Goal: Transaction & Acquisition: Purchase product/service

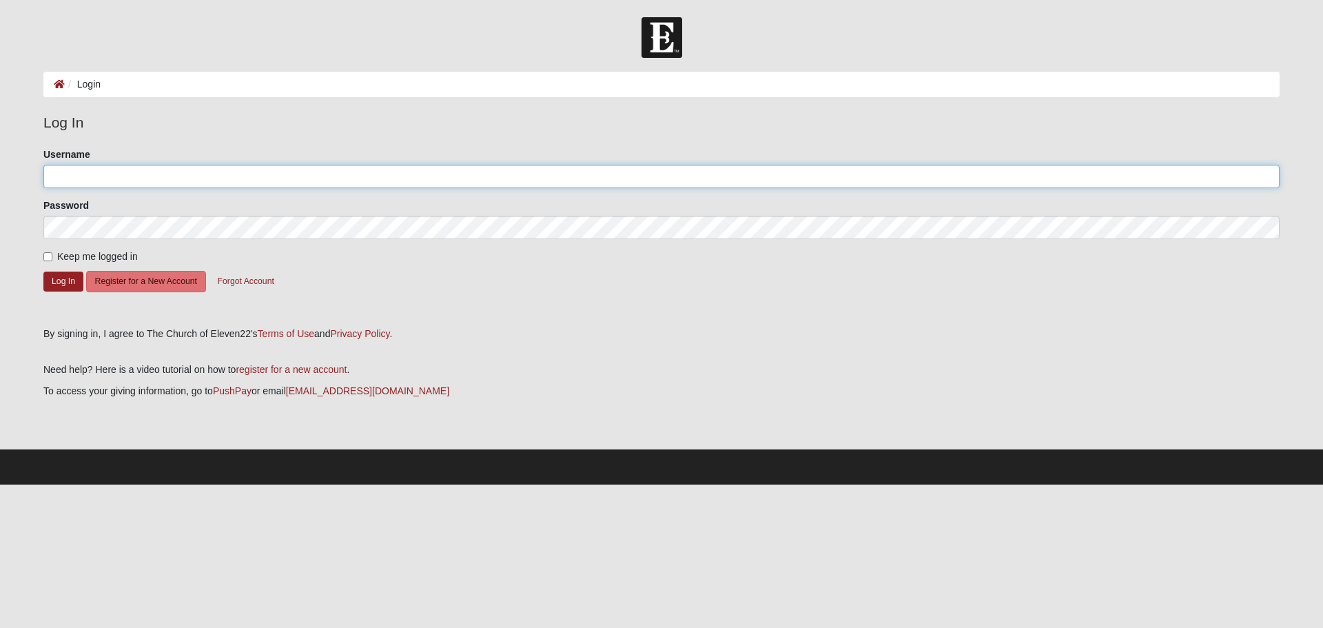
click at [85, 178] on input "Username" at bounding box center [661, 176] width 1236 height 23
type input "lpw65"
click at [65, 281] on button "Log In" at bounding box center [63, 282] width 40 height 20
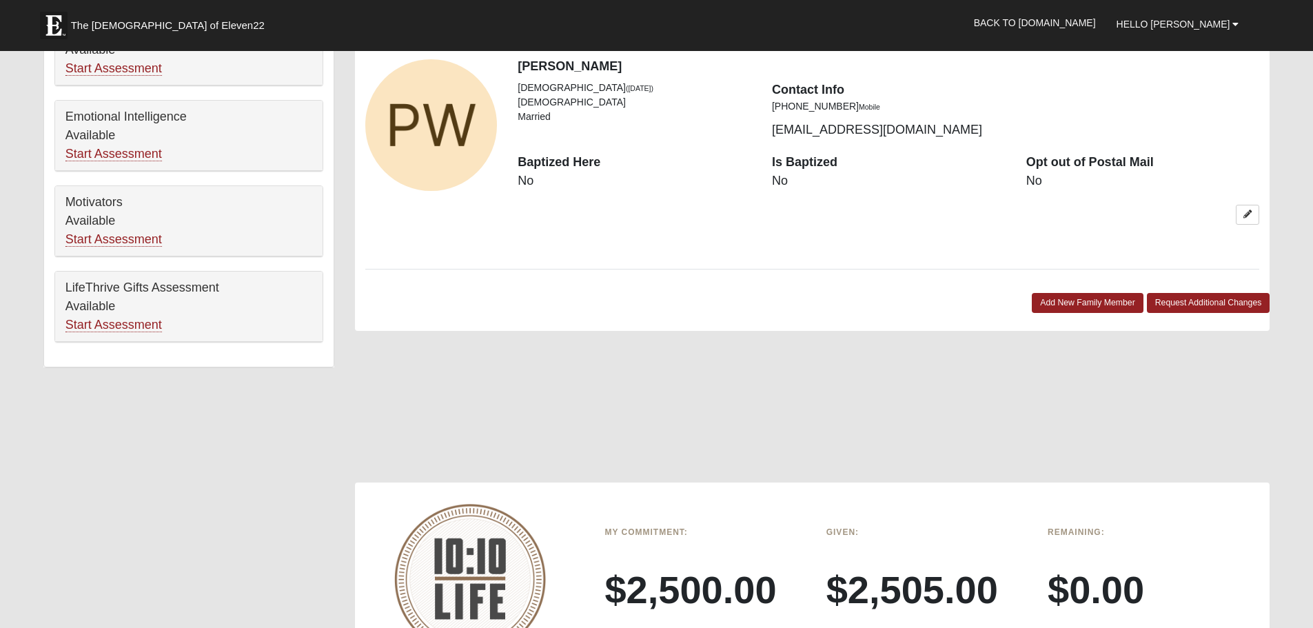
scroll to position [1034, 0]
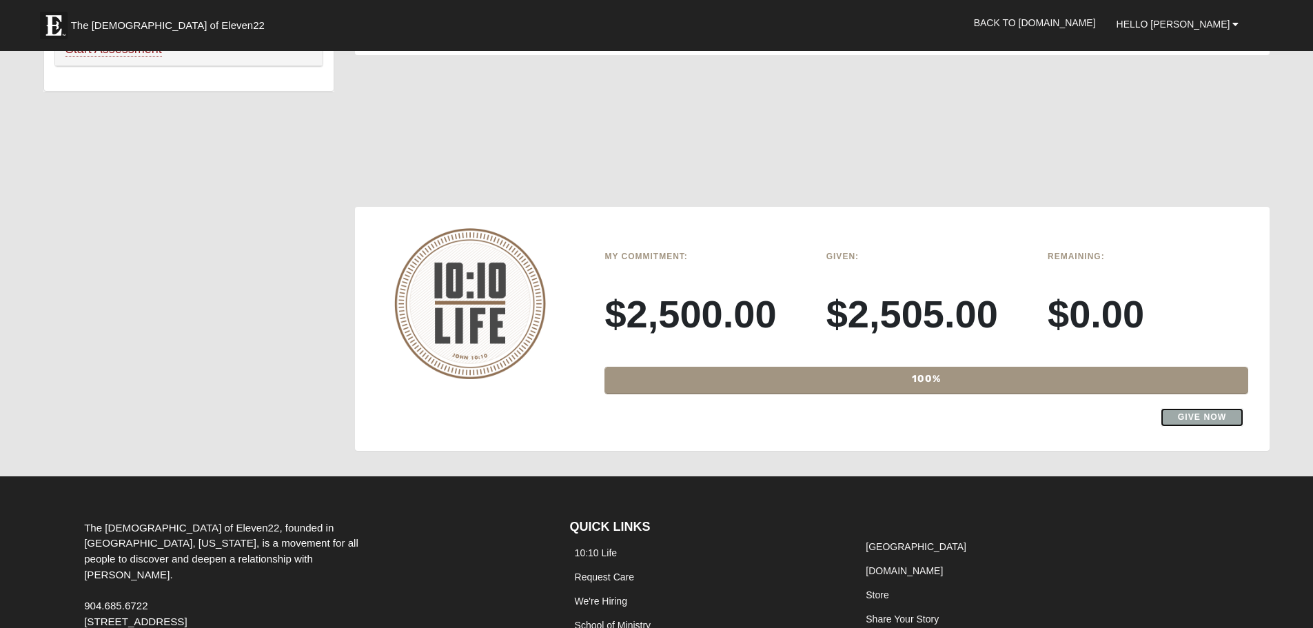
click at [1202, 418] on link "Give Now" at bounding box center [1201, 417] width 83 height 19
